Goal: Use online tool/utility: Utilize a website feature to perform a specific function

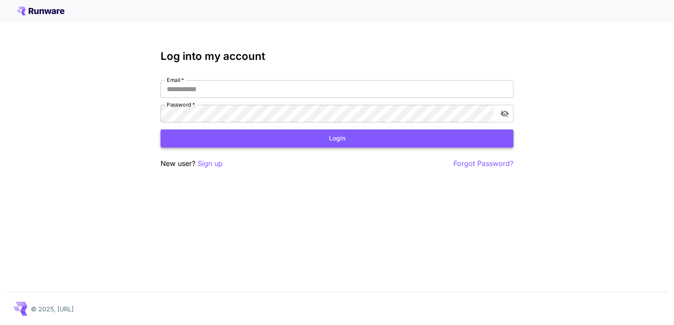
type input "**********"
click at [253, 131] on button "Login" at bounding box center [337, 139] width 353 height 18
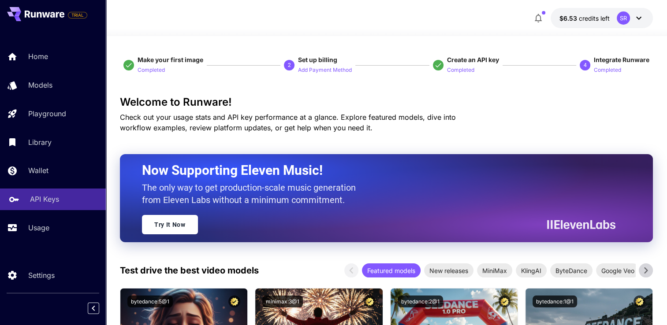
click at [32, 205] on p "API Keys" at bounding box center [44, 199] width 29 height 11
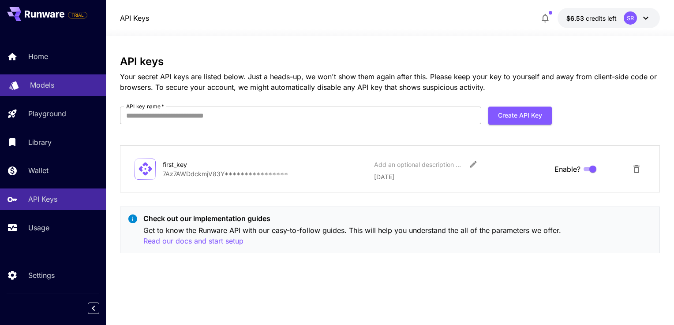
click at [41, 84] on p "Models" at bounding box center [42, 85] width 24 height 11
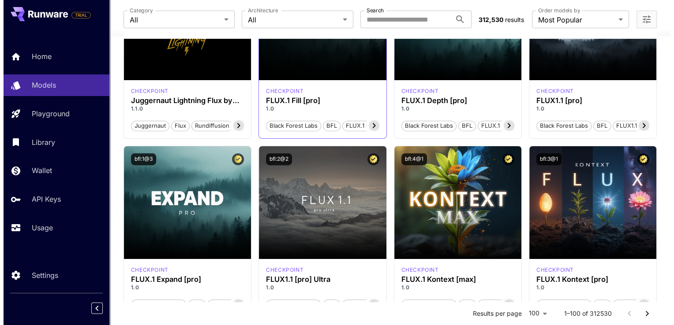
scroll to position [353, 0]
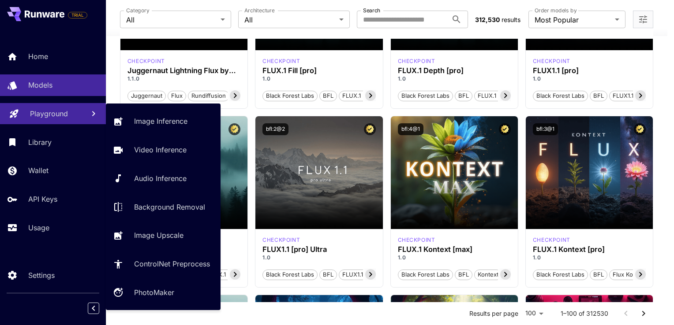
click at [56, 113] on p "Playground" at bounding box center [49, 113] width 38 height 11
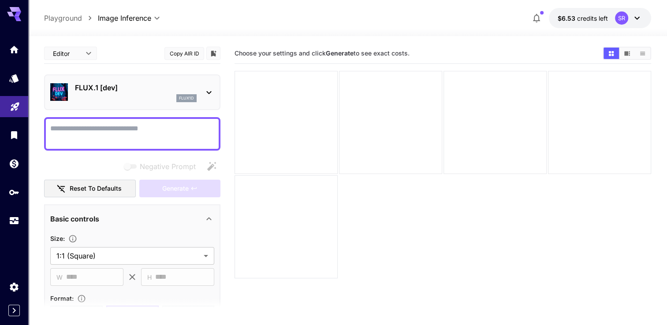
click at [119, 89] on p "FLUX.1 [dev]" at bounding box center [136, 87] width 122 height 11
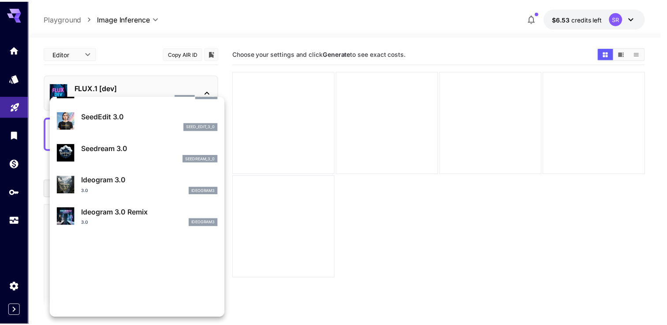
scroll to position [45, 0]
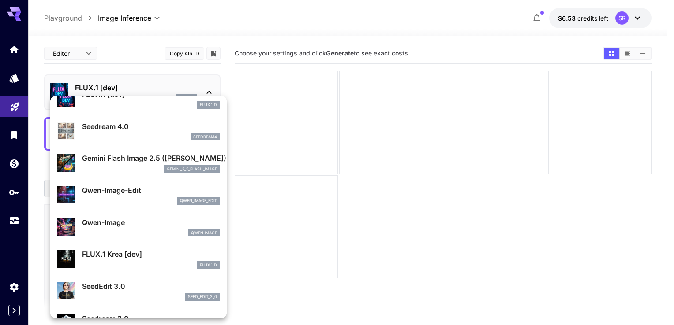
click at [135, 59] on div at bounding box center [337, 162] width 674 height 325
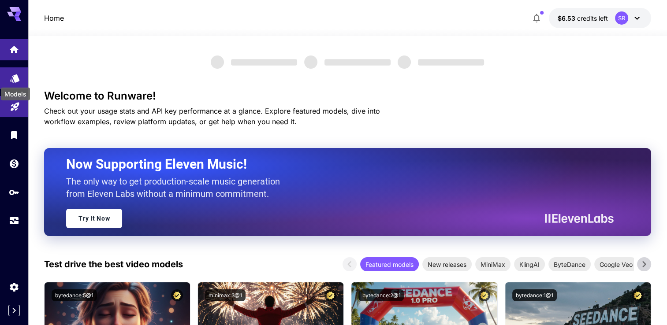
click at [12, 79] on icon "Models" at bounding box center [15, 75] width 11 height 11
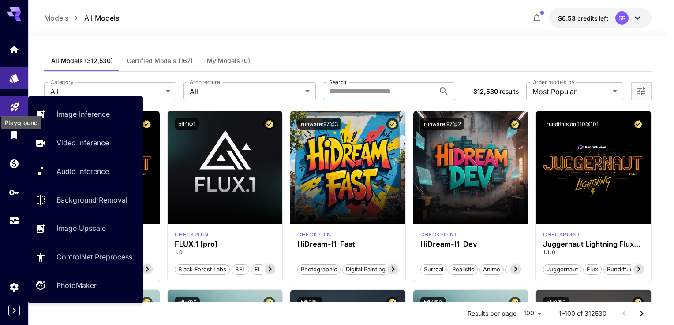
click at [10, 108] on icon "Playground" at bounding box center [15, 104] width 11 height 11
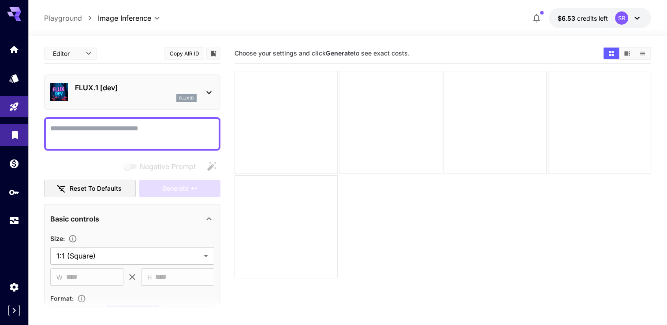
click at [8, 133] on link at bounding box center [14, 135] width 28 height 22
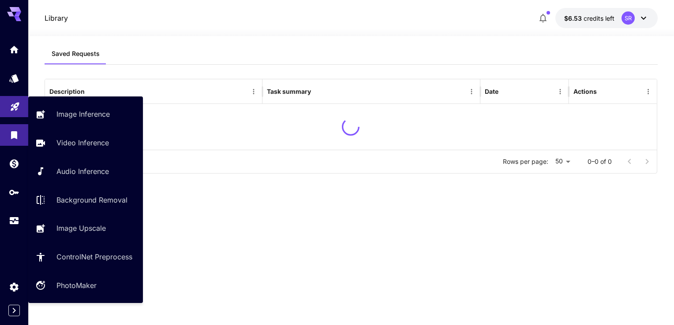
click at [7, 101] on link at bounding box center [14, 107] width 28 height 22
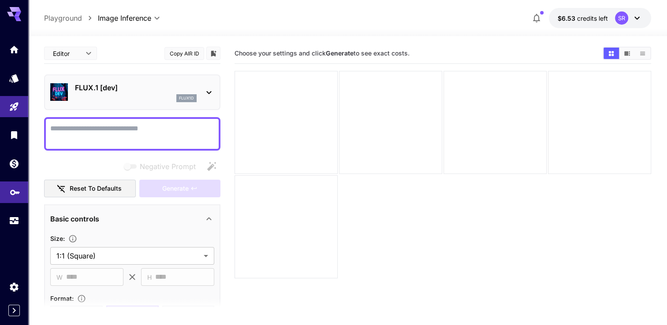
click at [8, 195] on link at bounding box center [14, 193] width 28 height 22
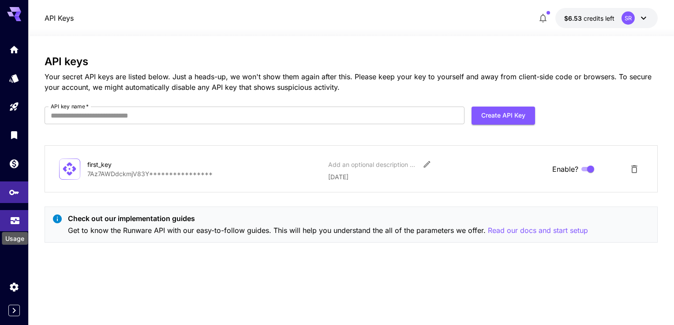
click at [10, 225] on icon "Usage" at bounding box center [15, 220] width 11 height 11
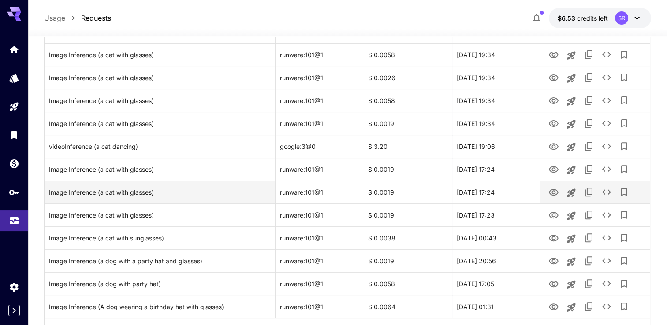
scroll to position [289, 0]
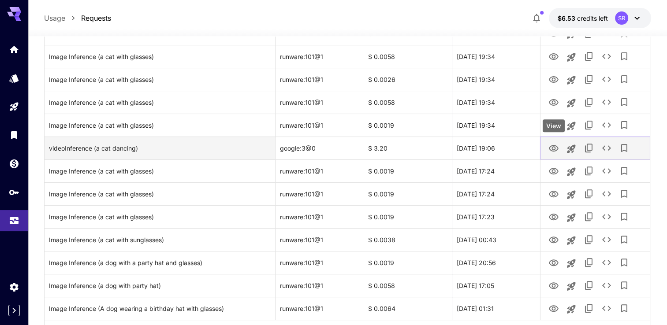
click at [555, 147] on icon "View" at bounding box center [554, 148] width 10 height 7
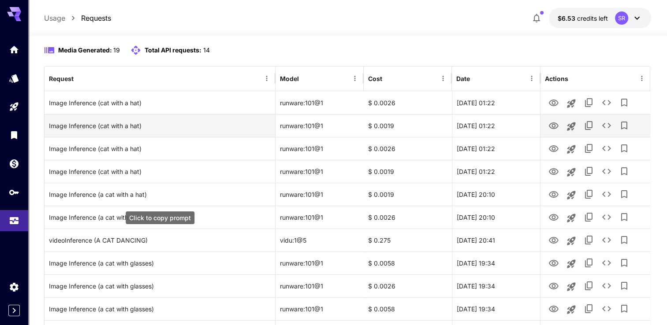
scroll to position [0, 0]
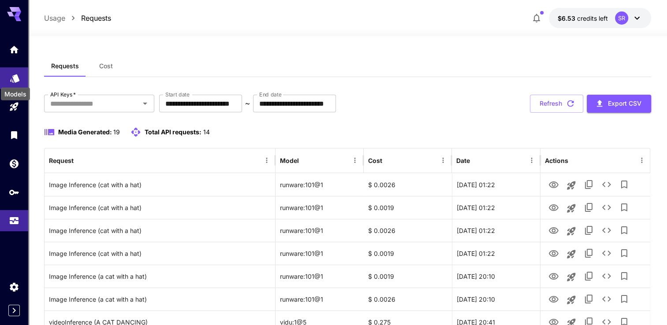
click at [15, 79] on icon "Models" at bounding box center [14, 75] width 9 height 8
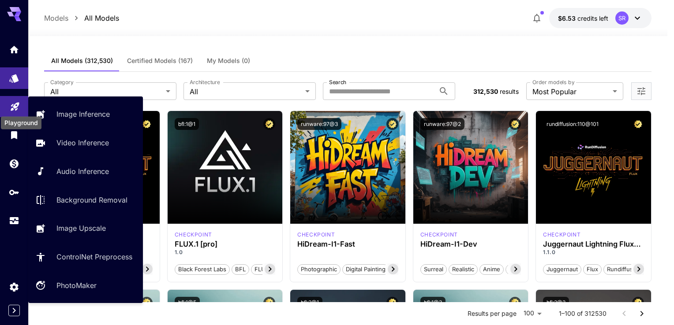
click at [16, 106] on icon "Playground" at bounding box center [15, 104] width 8 height 8
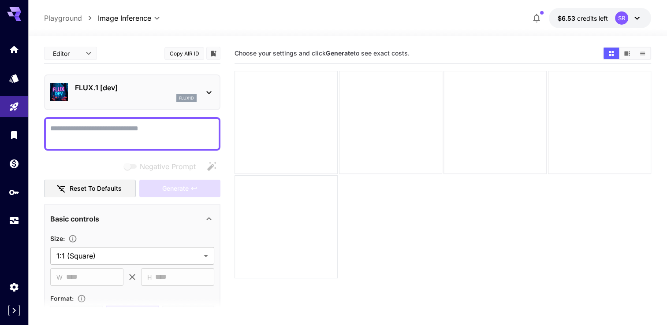
click at [118, 91] on p "FLUX.1 [dev]" at bounding box center [136, 87] width 122 height 11
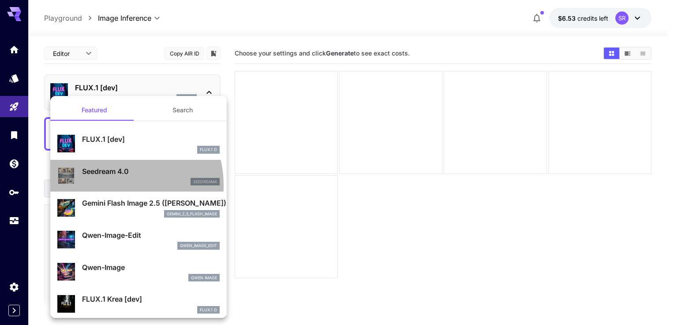
click at [116, 185] on div "seedream4" at bounding box center [151, 182] width 138 height 8
type input "**********"
